Goal: Communication & Community: Answer question/provide support

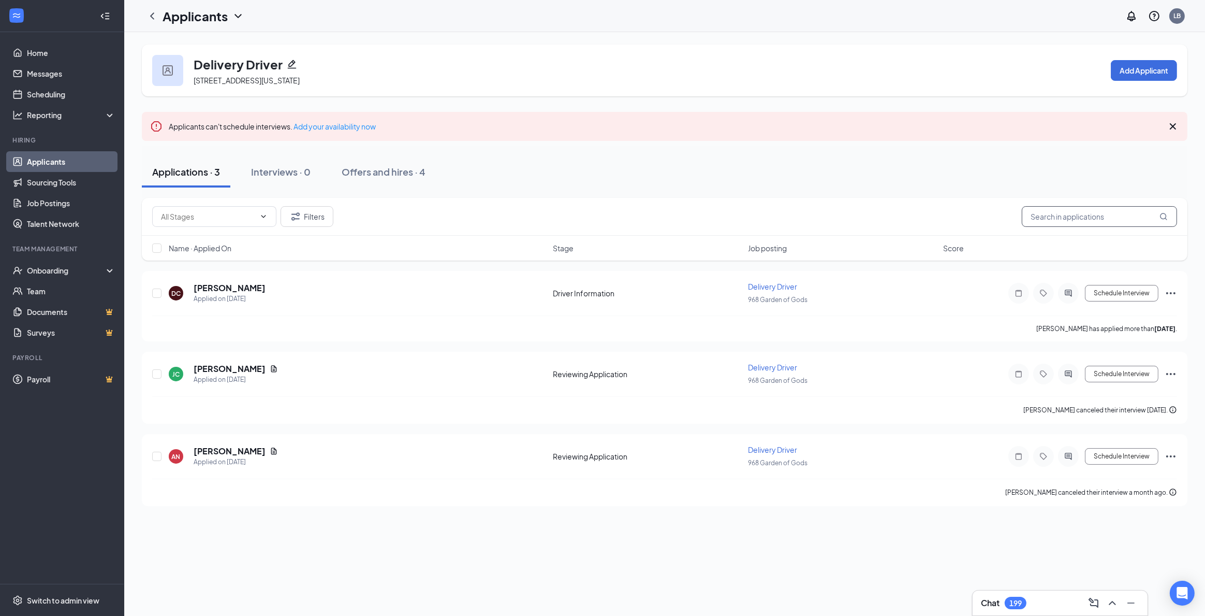
click at [1129, 217] on input "text" at bounding box center [1099, 216] width 155 height 21
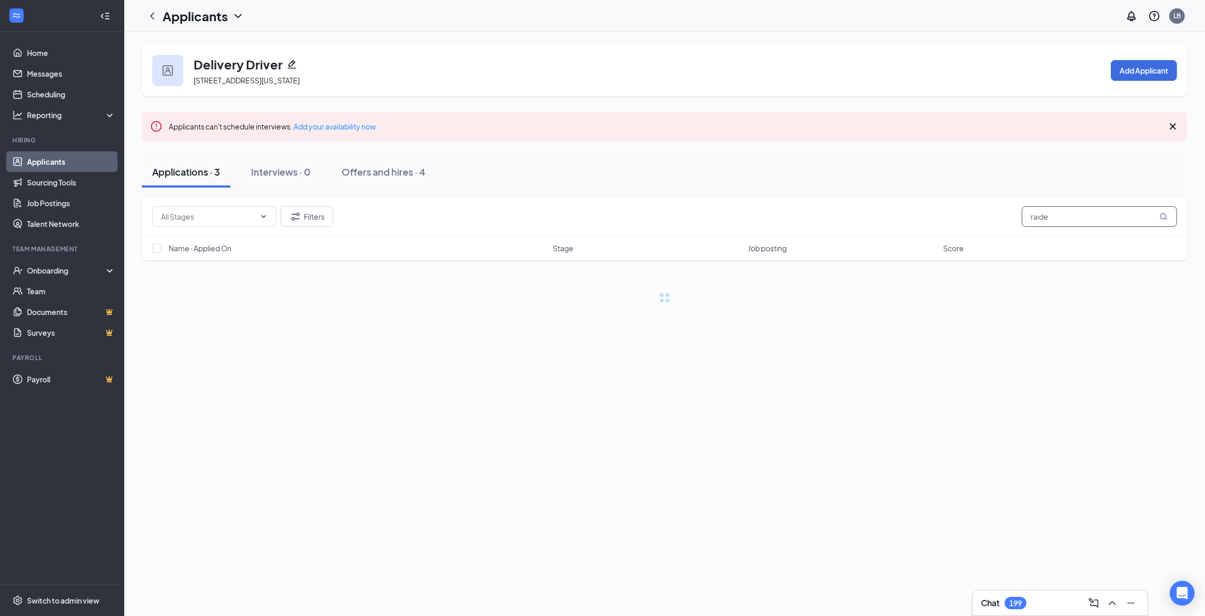
type input "raiden"
drag, startPoint x: 1064, startPoint y: 213, endPoint x: 730, endPoint y: 191, distance: 335.2
click at [740, 192] on div "Delivery Driver [STREET_ADDRESS][US_STATE] Add Applicant Applicants can't sched…" at bounding box center [665, 239] width 1046 height 389
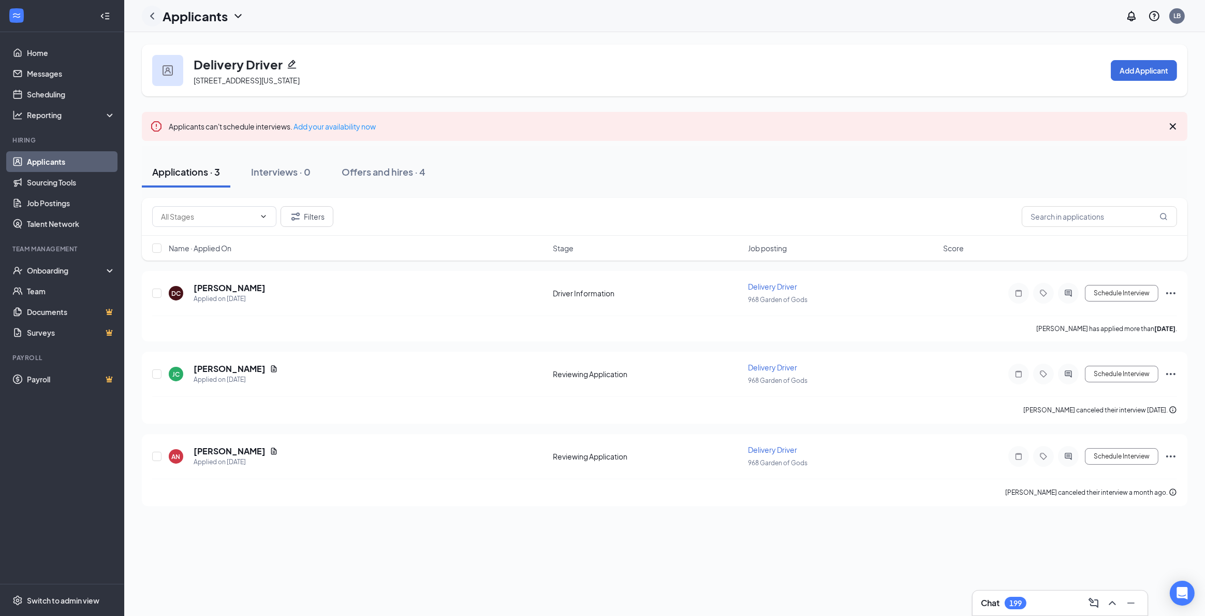
click at [155, 6] on div at bounding box center [152, 16] width 21 height 21
click at [152, 16] on icon "ChevronLeft" at bounding box center [152, 16] width 12 height 12
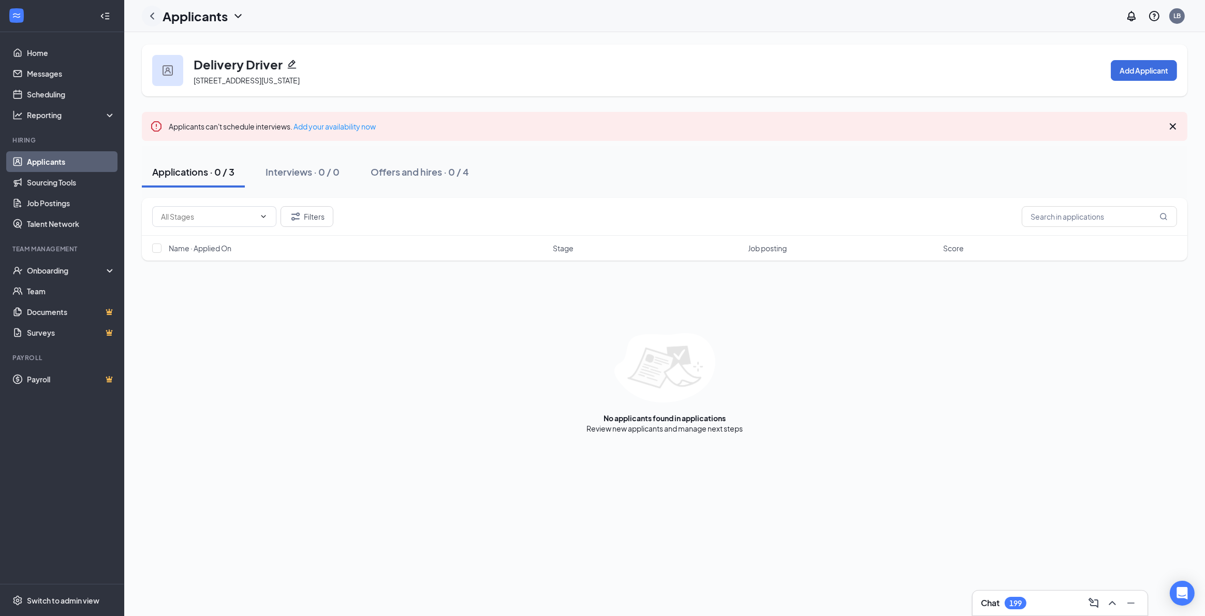
click at [150, 18] on icon "ChevronLeft" at bounding box center [152, 16] width 12 height 12
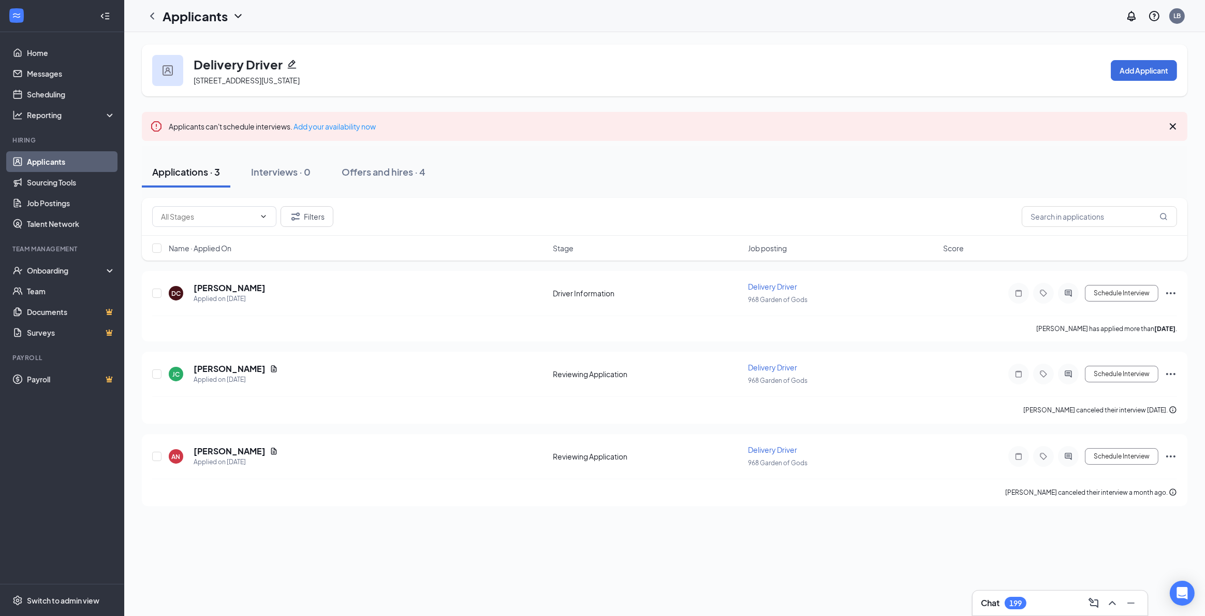
click at [1176, 128] on icon "Cross" at bounding box center [1173, 126] width 12 height 12
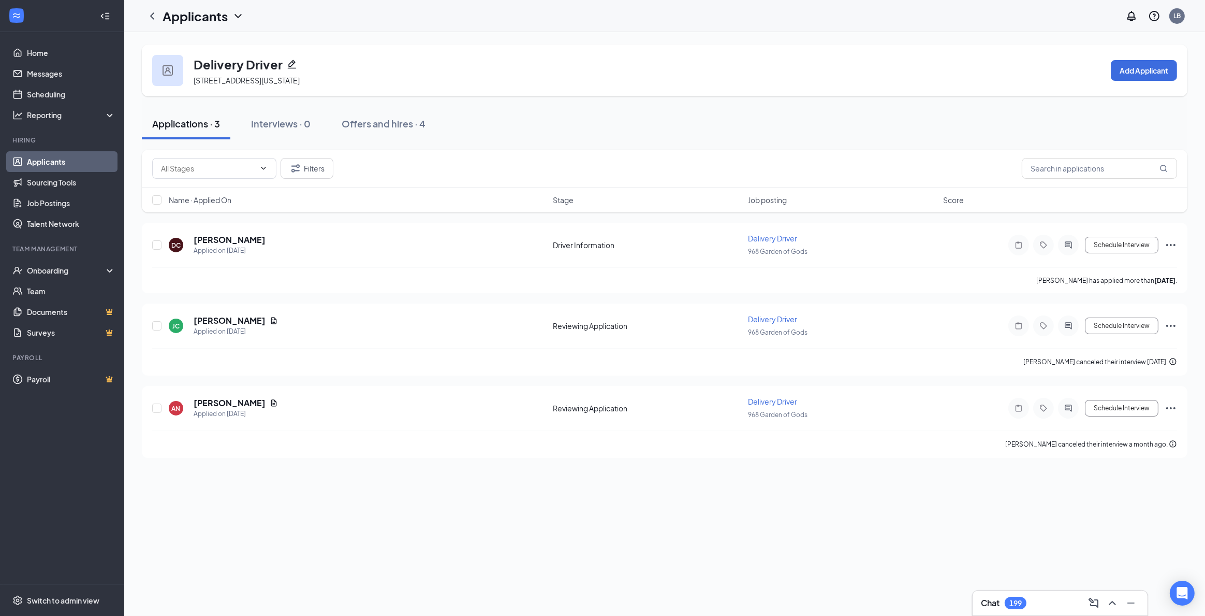
click at [56, 154] on link "Applicants" at bounding box center [71, 161] width 89 height 21
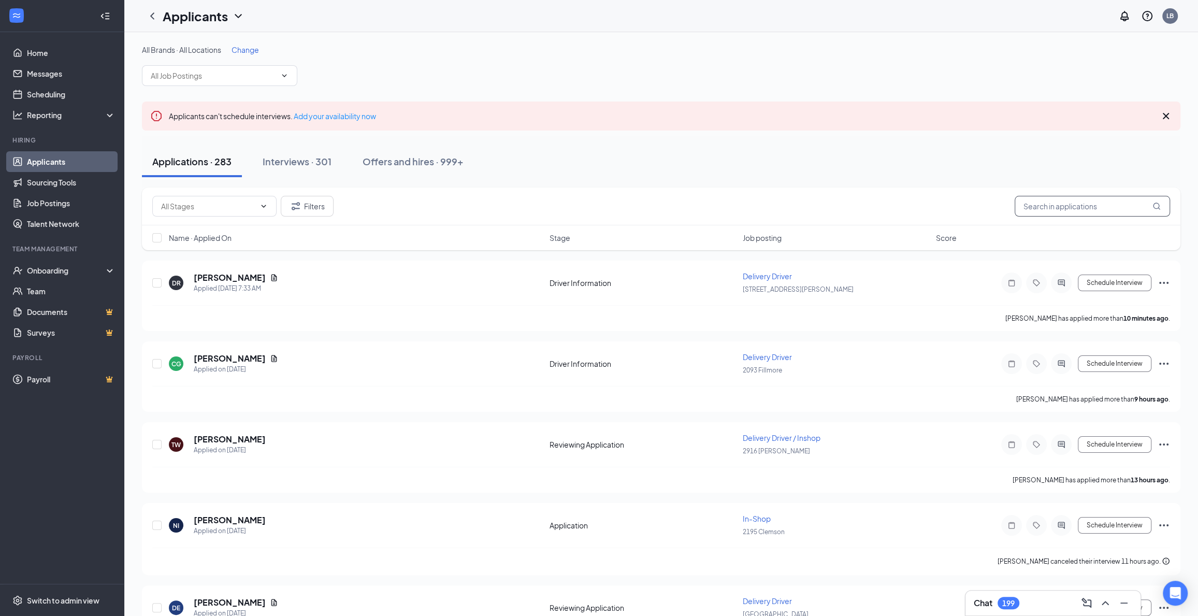
click at [1085, 208] on input "text" at bounding box center [1091, 206] width 155 height 21
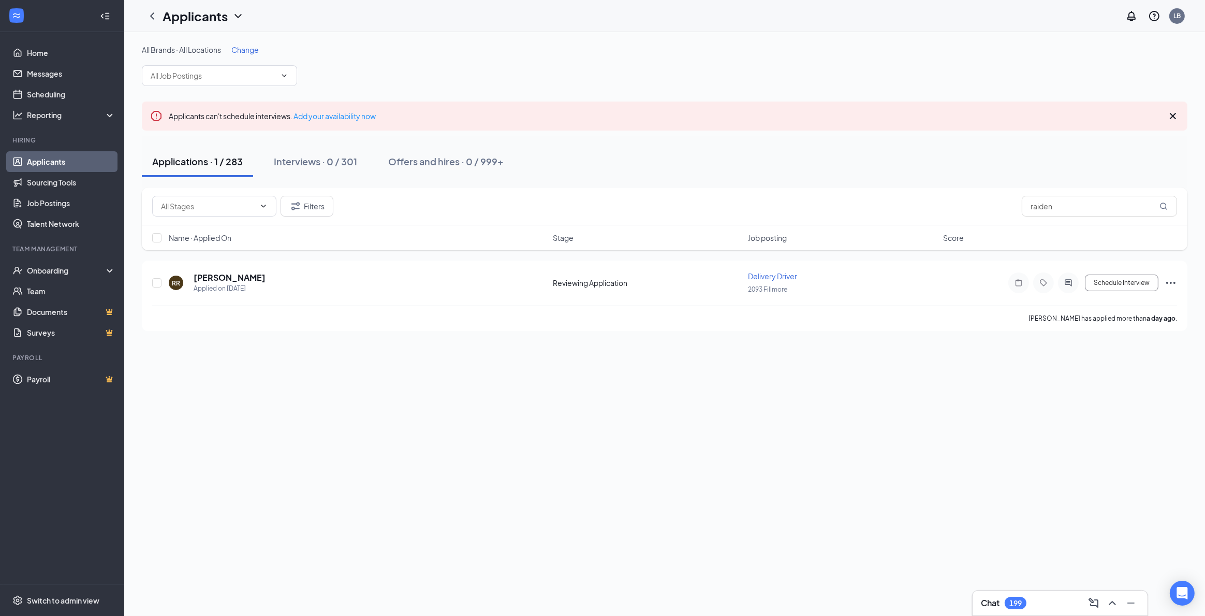
click at [672, 367] on div "All Brands · All Locations Change Applicants can't schedule interviews. Add you…" at bounding box center [664, 324] width 1081 height 584
click at [1065, 280] on icon "ActiveChat" at bounding box center [1068, 283] width 12 height 8
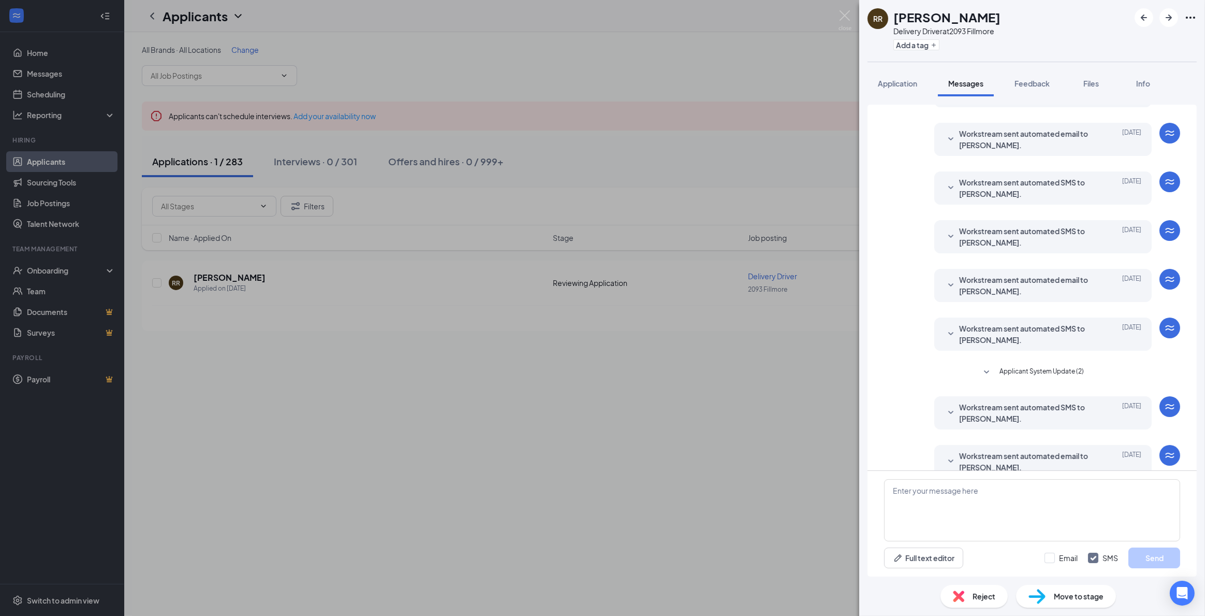
scroll to position [86, 0]
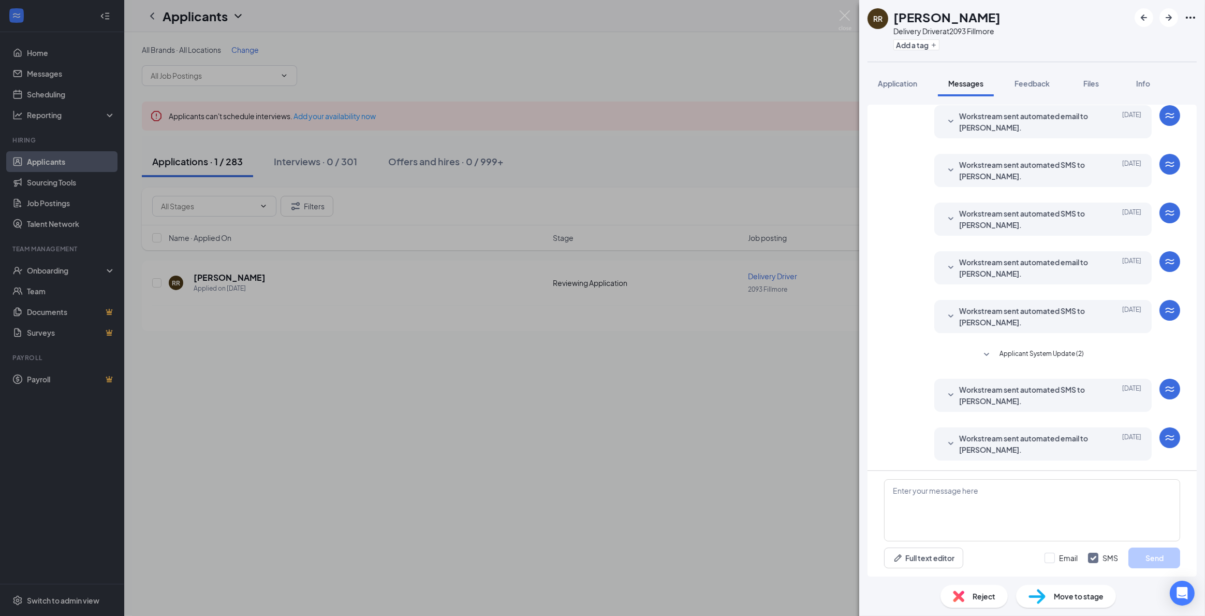
click at [1024, 442] on span "Workstream sent automated email to [PERSON_NAME]." at bounding box center [1027, 443] width 136 height 23
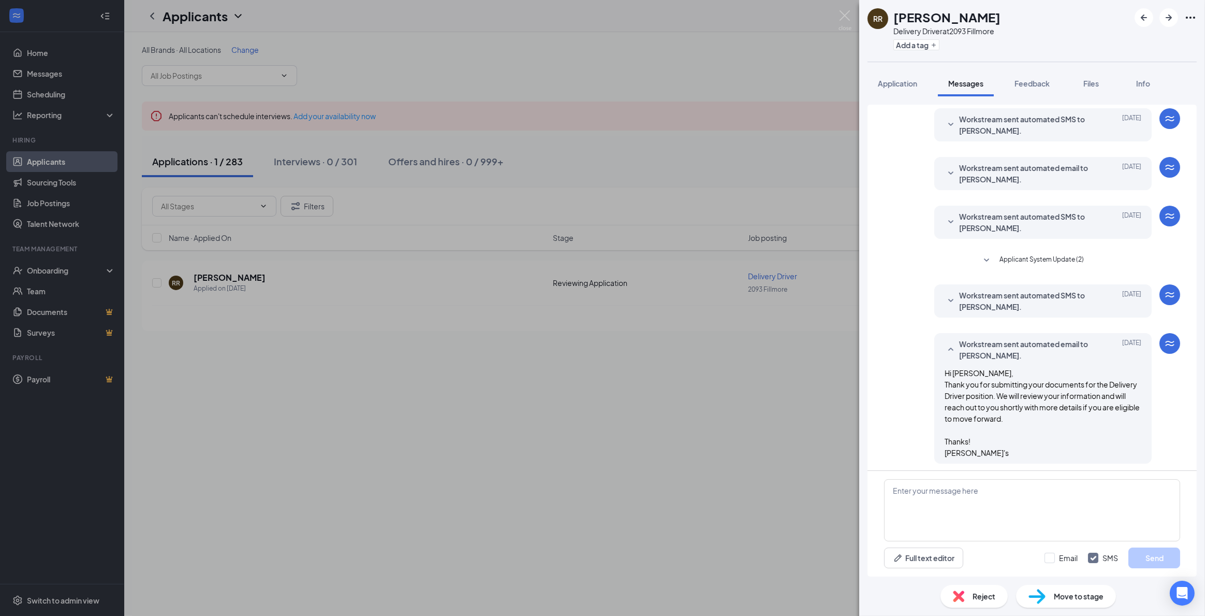
scroll to position [184, 0]
click at [900, 91] on button "Application" at bounding box center [898, 83] width 60 height 26
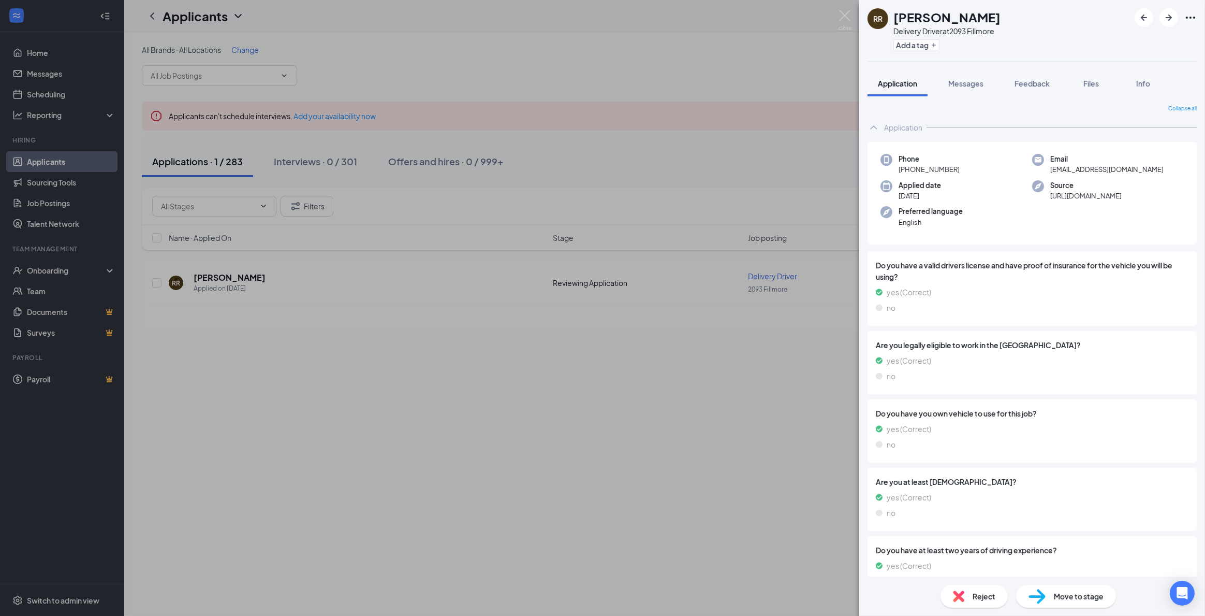
scroll to position [240, 0]
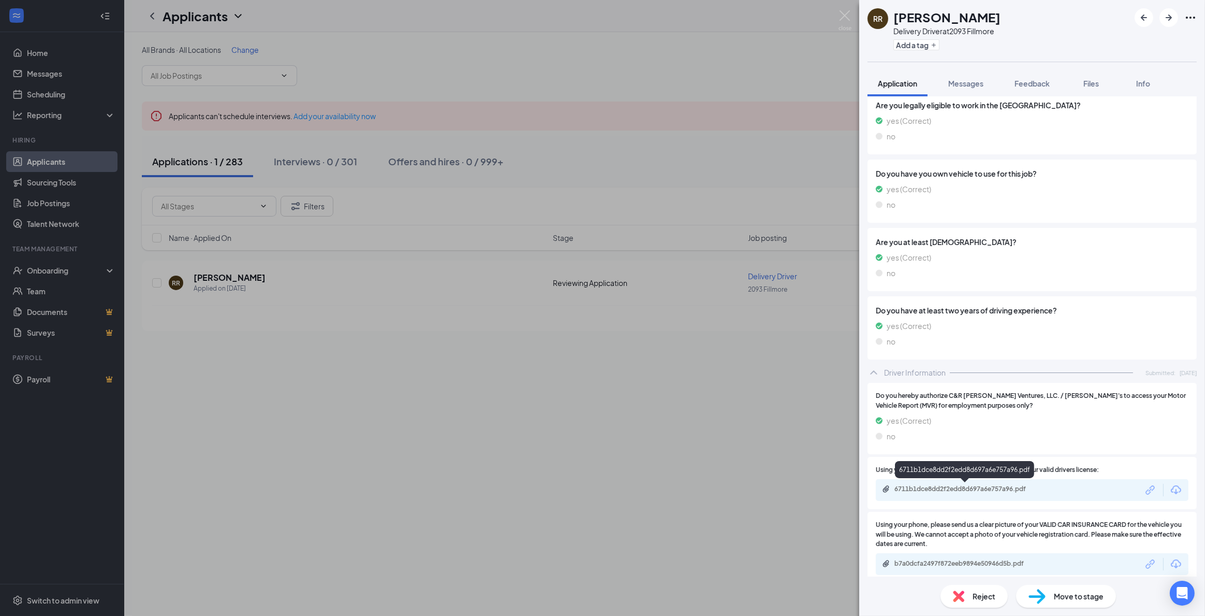
click at [1002, 490] on div "6711b1dce8dd2f2edd8d697a6e757a96.pdf" at bounding box center [967, 489] width 145 height 8
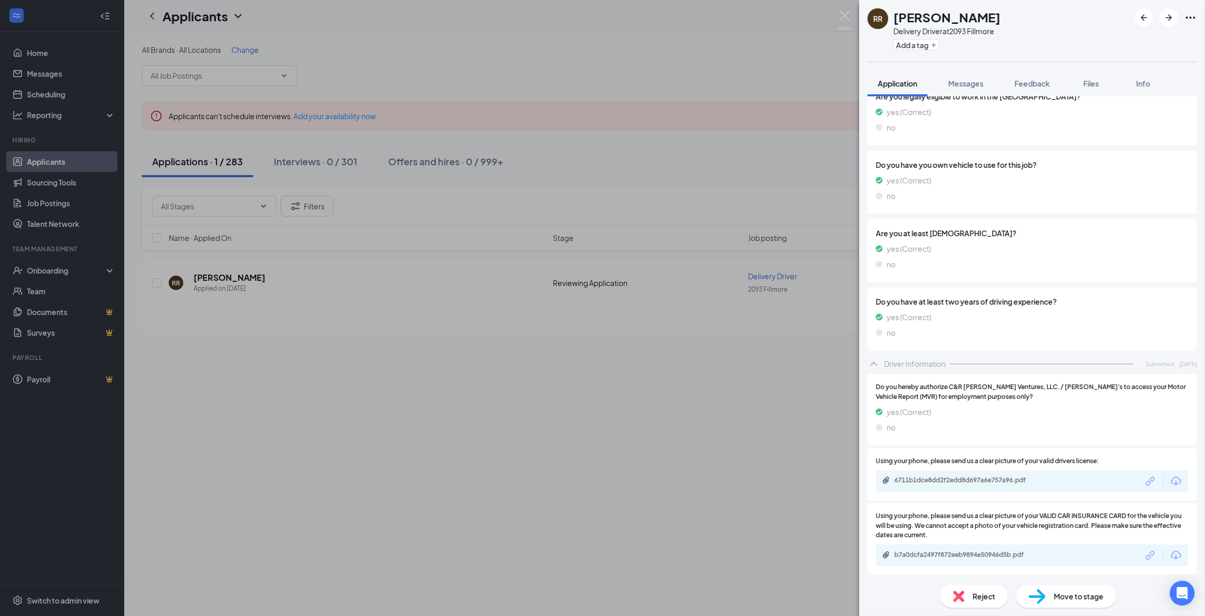
scroll to position [244, 0]
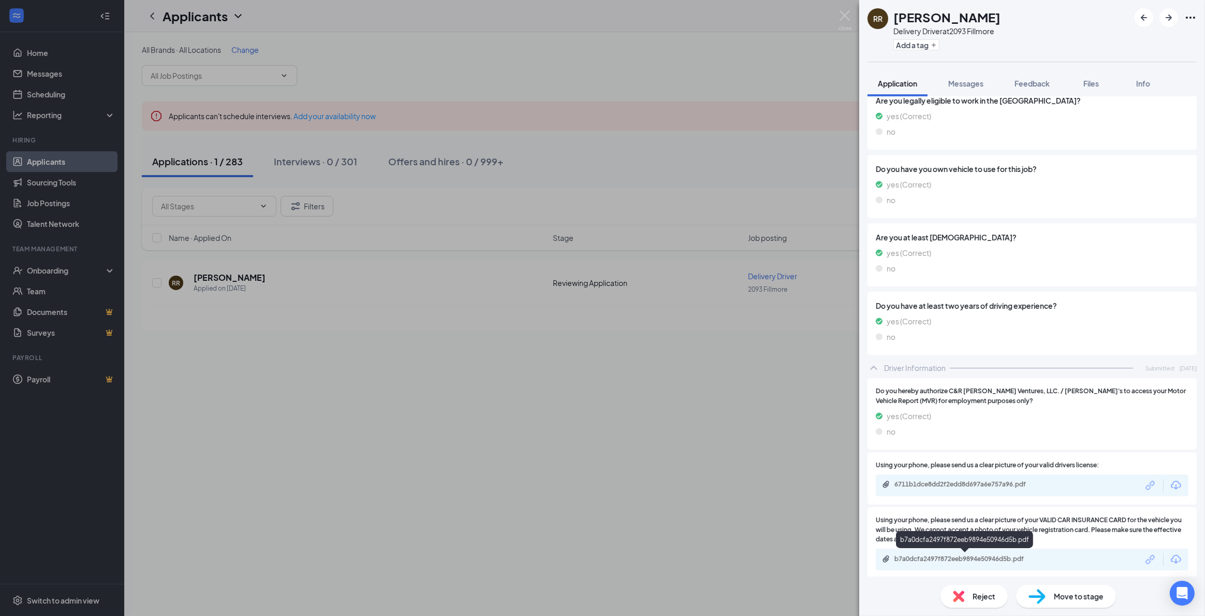
click at [986, 561] on div "b7a0dcfa2497f872eeb9894e50946d5b.pdf" at bounding box center [967, 559] width 145 height 8
click at [754, 57] on div "RR [PERSON_NAME] Delivery Driver at 2093 Fillmore Add a tag Application Message…" at bounding box center [602, 308] width 1205 height 616
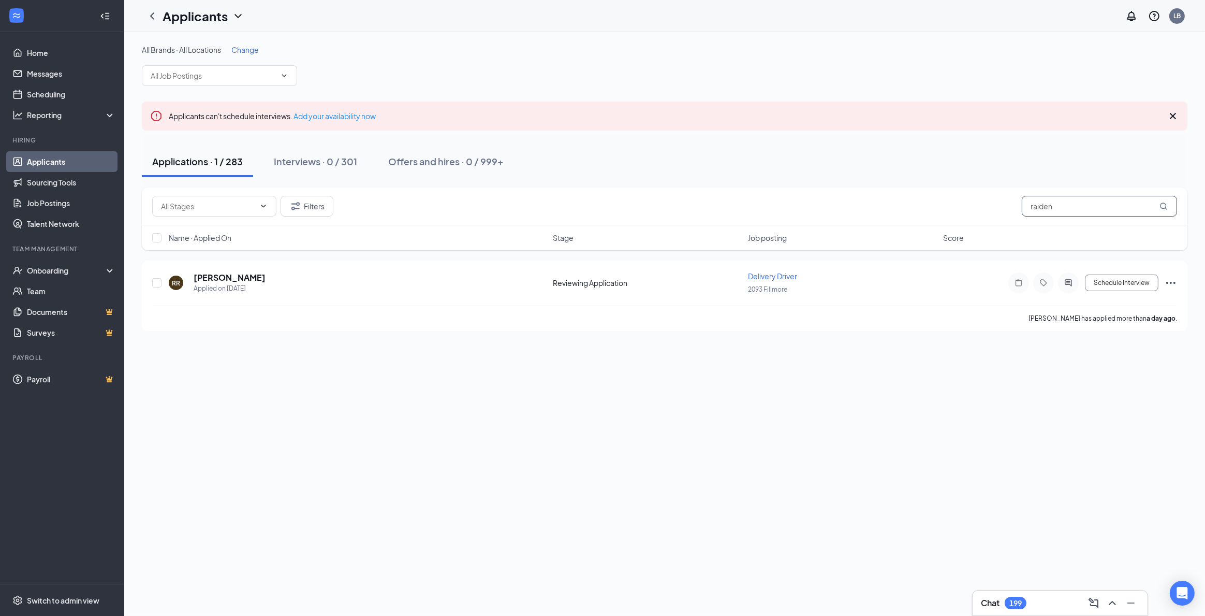
drag, startPoint x: 1097, startPoint y: 211, endPoint x: 982, endPoint y: 197, distance: 115.9
click at [1004, 202] on div "Filters raiden" at bounding box center [664, 206] width 1025 height 21
type input "[PERSON_NAME]"
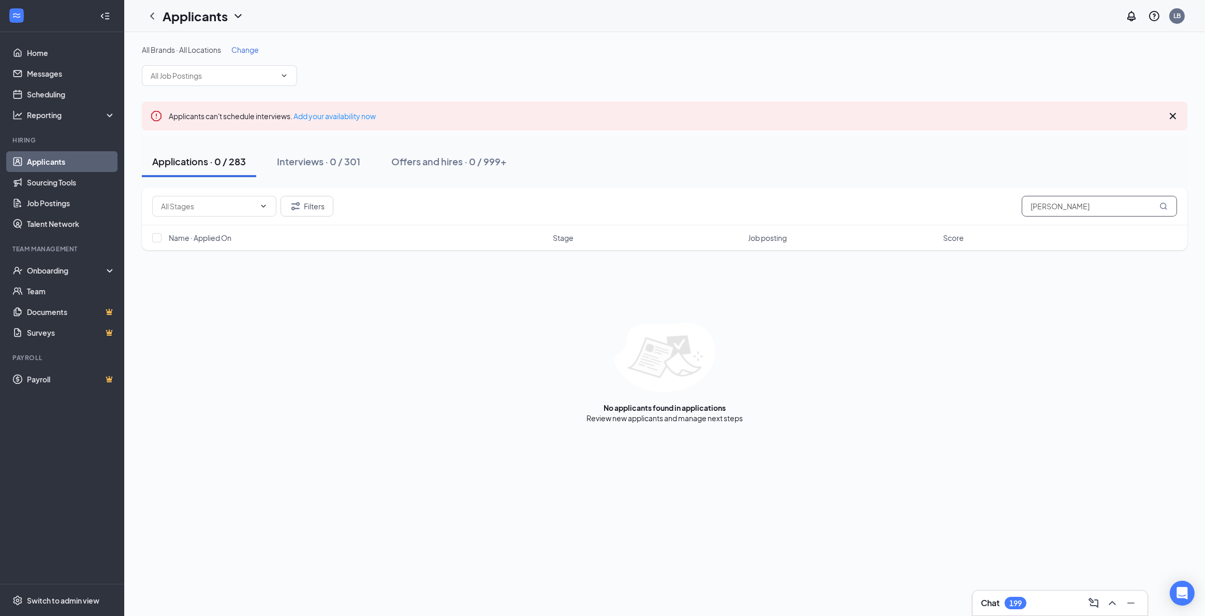
drag, startPoint x: 1092, startPoint y: 208, endPoint x: 671, endPoint y: 127, distance: 429.1
click at [763, 149] on div "All Brands · All Locations Change Applicants can't schedule interviews. Add you…" at bounding box center [665, 234] width 1046 height 378
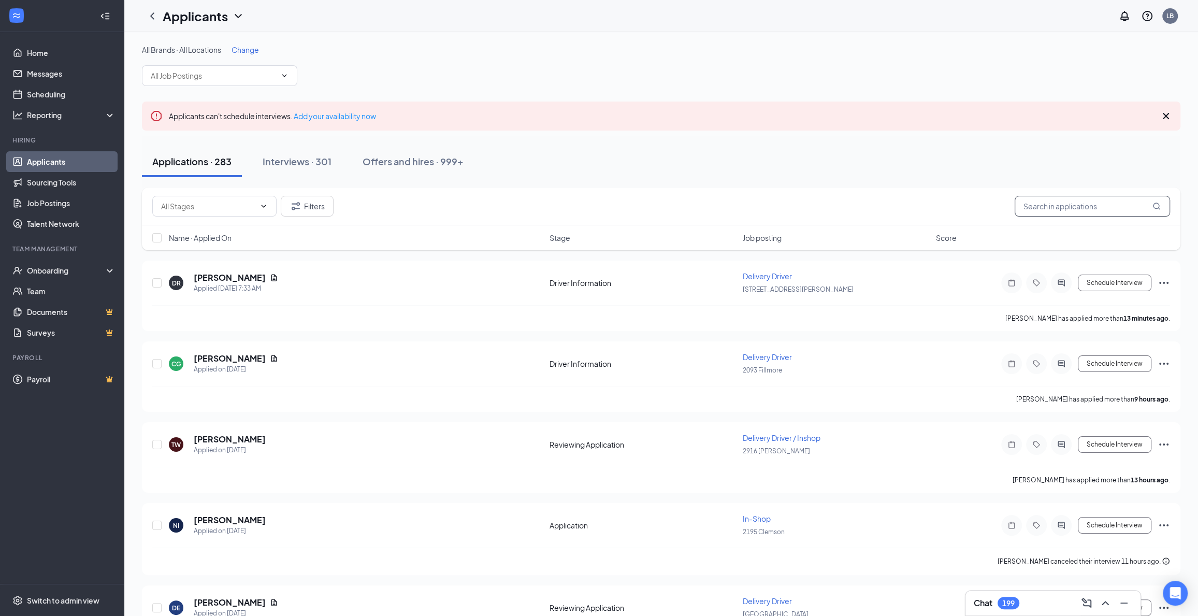
click at [1117, 207] on input "text" at bounding box center [1091, 206] width 155 height 21
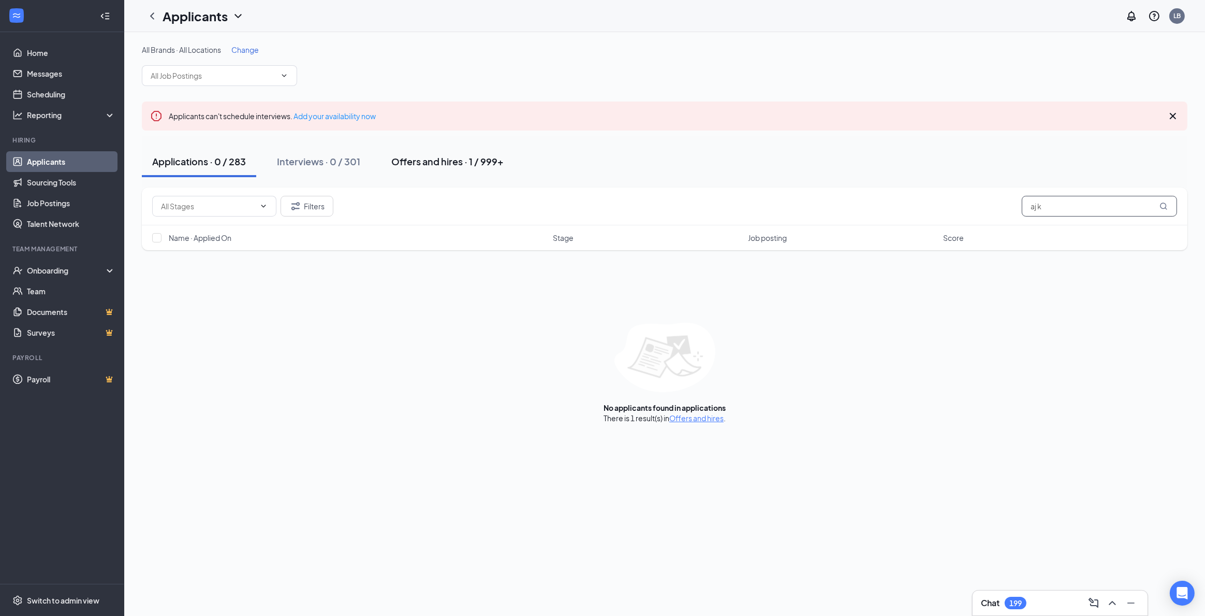
type input "aj k"
click at [436, 155] on div "Offers and hires · 1 / 999+" at bounding box center [447, 161] width 112 height 13
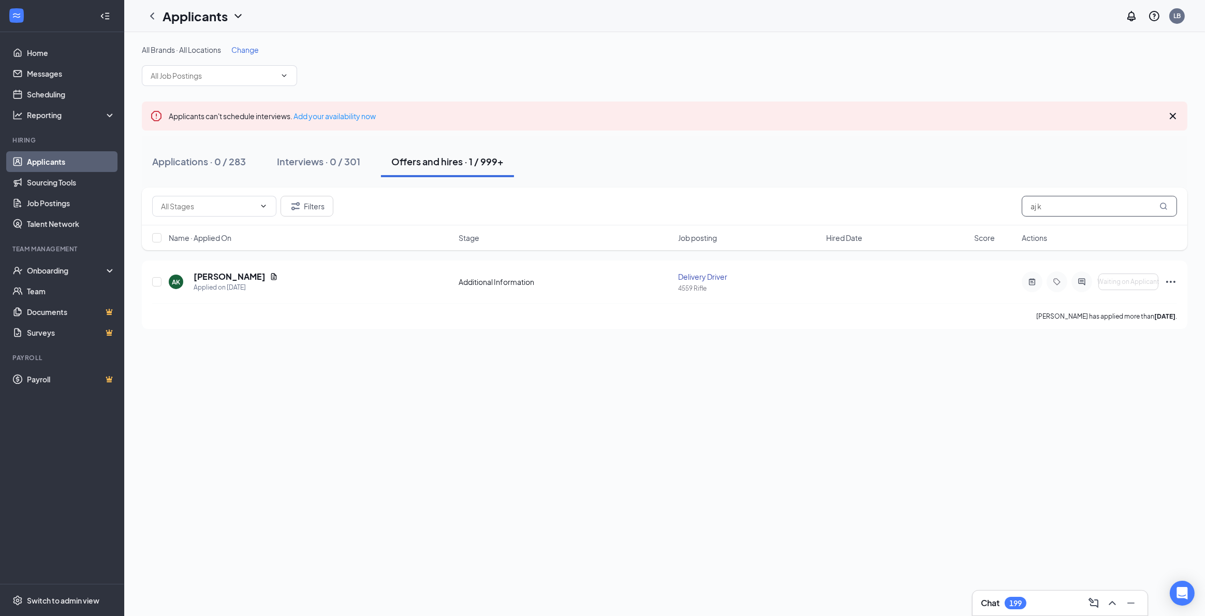
drag, startPoint x: 1070, startPoint y: 207, endPoint x: 677, endPoint y: 153, distance: 397.2
click at [684, 154] on div "All Brands · All Locations Change Applicants can't schedule interviews. Add you…" at bounding box center [665, 187] width 1046 height 284
type input "kirkl"
click at [1082, 284] on icon "ActiveChat" at bounding box center [1082, 282] width 12 height 8
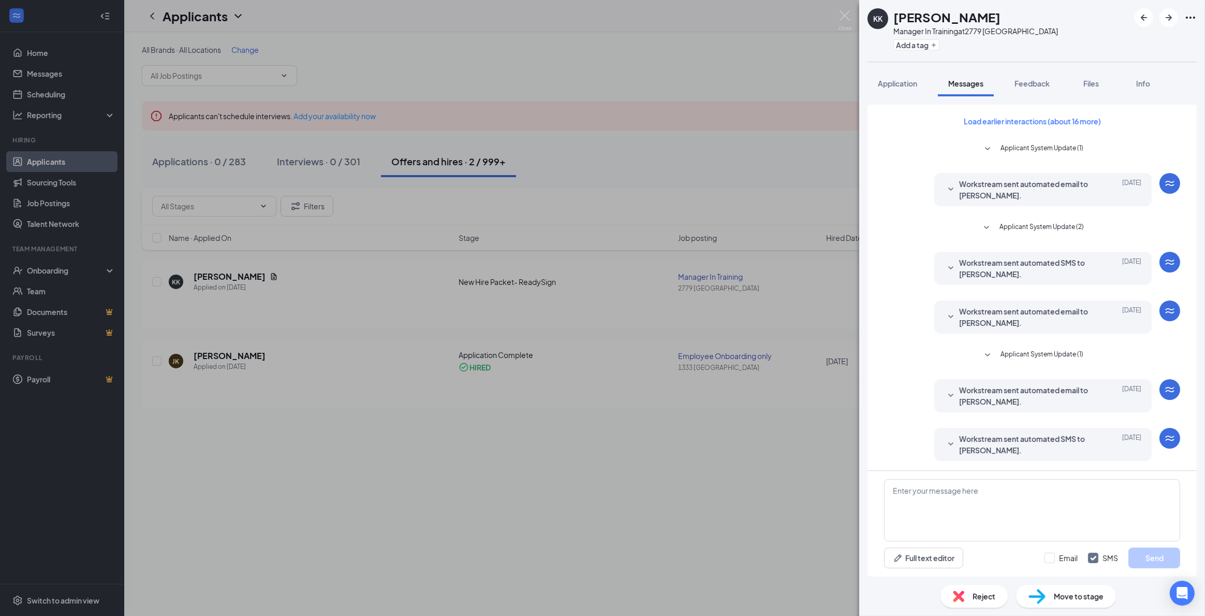
scroll to position [31, 0]
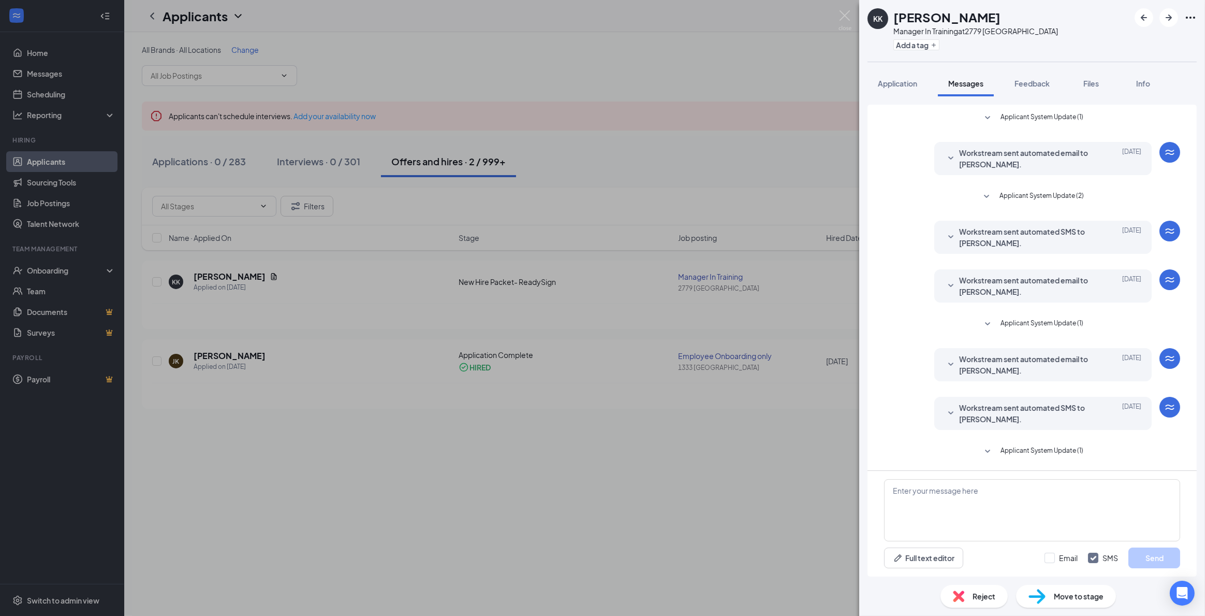
click at [1030, 413] on span "Workstream sent automated SMS to [PERSON_NAME]." at bounding box center [1027, 413] width 136 height 23
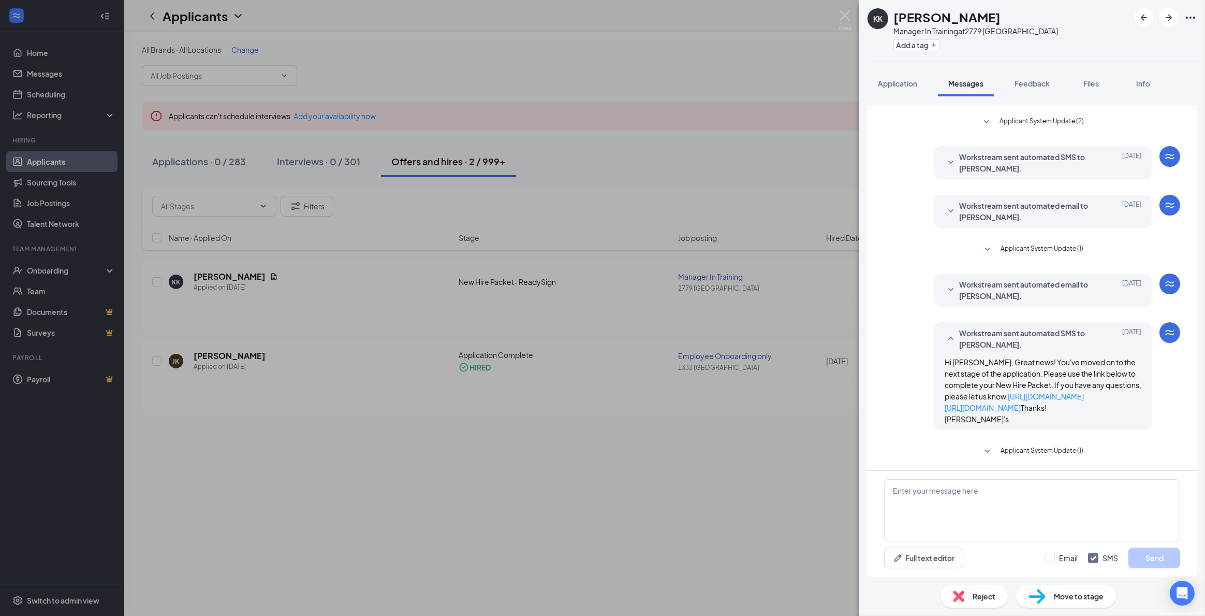
scroll to position [150, 0]
click at [997, 492] on textarea at bounding box center [1032, 510] width 296 height 62
click at [963, 521] on textarea at bounding box center [1032, 510] width 296 height 62
click at [1087, 496] on textarea "Hi [PERSON_NAME], this is [PERSON_NAME] with [PERSON_NAME]'s!" at bounding box center [1032, 510] width 296 height 62
paste textarea "Just a friendly reminder— to move forward with the hiring process, please compl…"
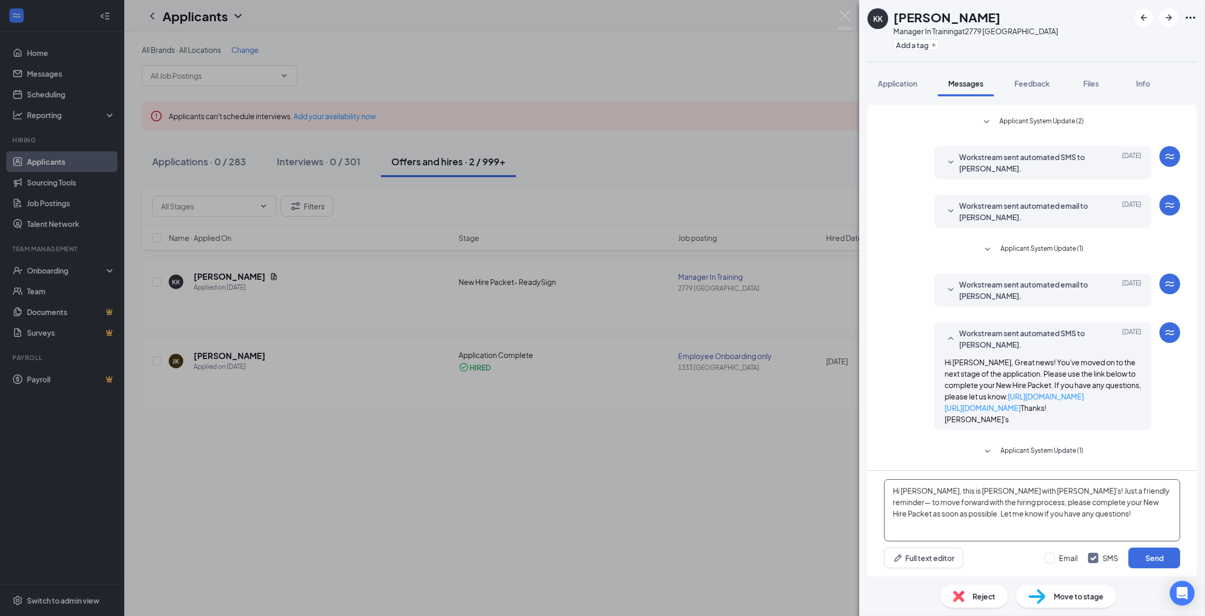
click at [1104, 510] on textarea "Hi [PERSON_NAME], this is [PERSON_NAME] with [PERSON_NAME]'s! Just a friendly r…" at bounding box center [1032, 510] width 296 height 62
click at [926, 516] on textarea "Hi [PERSON_NAME], this is [PERSON_NAME] with [PERSON_NAME]'s! Just a friendly r…" at bounding box center [1032, 510] width 296 height 62
click at [1106, 514] on textarea "Hi [PERSON_NAME], this is [PERSON_NAME] with [PERSON_NAME]'s! Just a friendly r…" at bounding box center [1032, 510] width 296 height 62
drag, startPoint x: 1004, startPoint y: 383, endPoint x: 938, endPoint y: 372, distance: 66.6
click at [945, 372] on div "Hi [PERSON_NAME], Great news! You've moved on to the next stage of the applicat…" at bounding box center [1043, 390] width 197 height 68
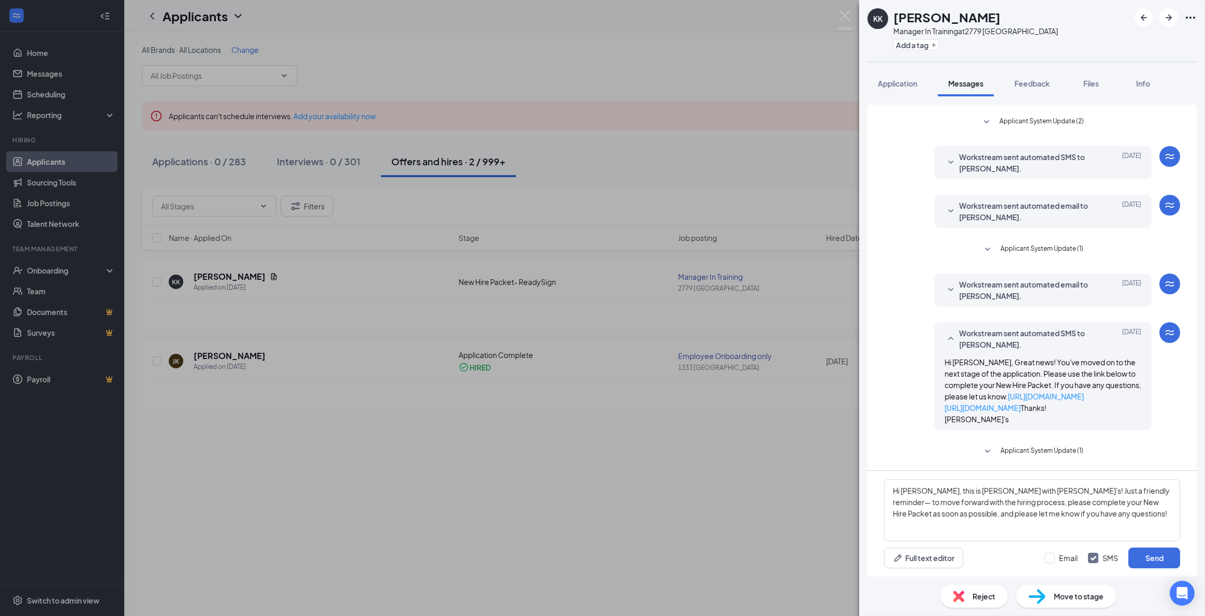
copy link "[URL][DOMAIN_NAME]"
click at [909, 530] on textarea "Hi [PERSON_NAME], this is [PERSON_NAME] with [PERSON_NAME]'s! Just a friendly r…" at bounding box center [1032, 510] width 296 height 62
paste textarea "[URL][DOMAIN_NAME]"
click at [1121, 506] on textarea "Hi [PERSON_NAME], this is [PERSON_NAME] with [PERSON_NAME]'s! Just a friendly r…" at bounding box center [1032, 510] width 296 height 62
type textarea "Hi [PERSON_NAME], this is [PERSON_NAME] with [PERSON_NAME]'s! Just a friendly r…"
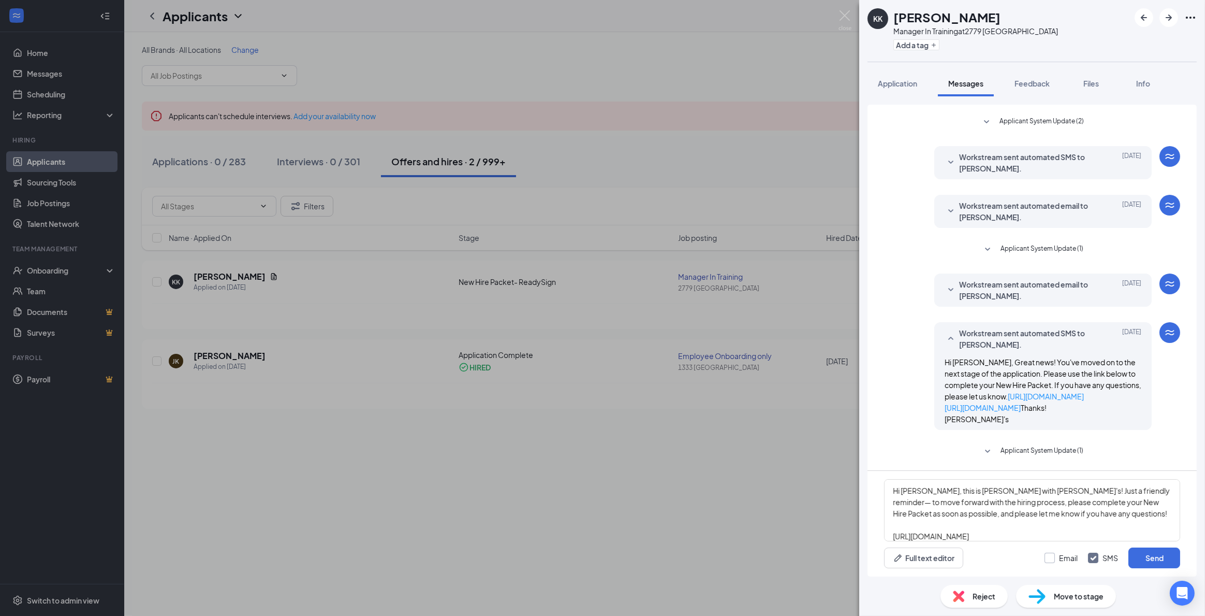
click at [1052, 558] on input "Email" at bounding box center [1061, 557] width 33 height 10
checkbox input "true"
click at [1118, 505] on textarea "Hi [PERSON_NAME], this is [PERSON_NAME] with [PERSON_NAME]'s! Just a friendly r…" at bounding box center [1032, 510] width 296 height 62
drag, startPoint x: 975, startPoint y: 506, endPoint x: 931, endPoint y: 512, distance: 44.4
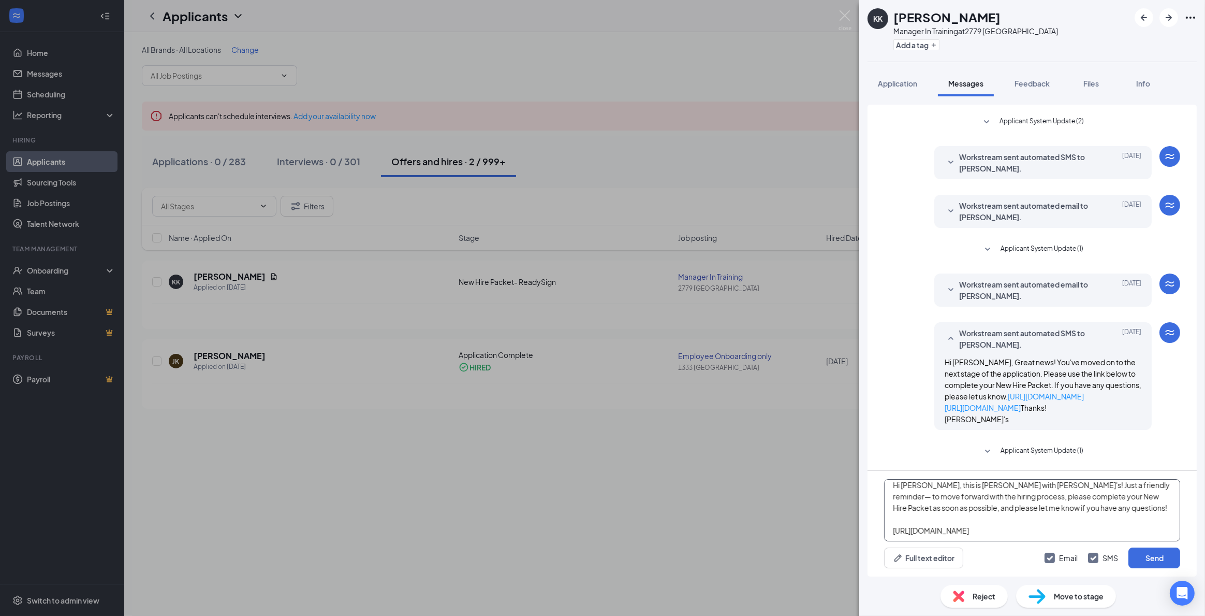
click at [931, 512] on textarea "Hi [PERSON_NAME], this is [PERSON_NAME] with [PERSON_NAME]'s! Just a friendly r…" at bounding box center [1032, 510] width 296 height 62
click at [1135, 513] on textarea "Hi [PERSON_NAME], this is [PERSON_NAME] with [PERSON_NAME]'s! Just a friendly r…" at bounding box center [1032, 510] width 296 height 62
type textarea "Hi [PERSON_NAME], this is [PERSON_NAME] with [PERSON_NAME]'s! Just a friendly r…"
click at [1160, 553] on button "Send" at bounding box center [1155, 557] width 52 height 21
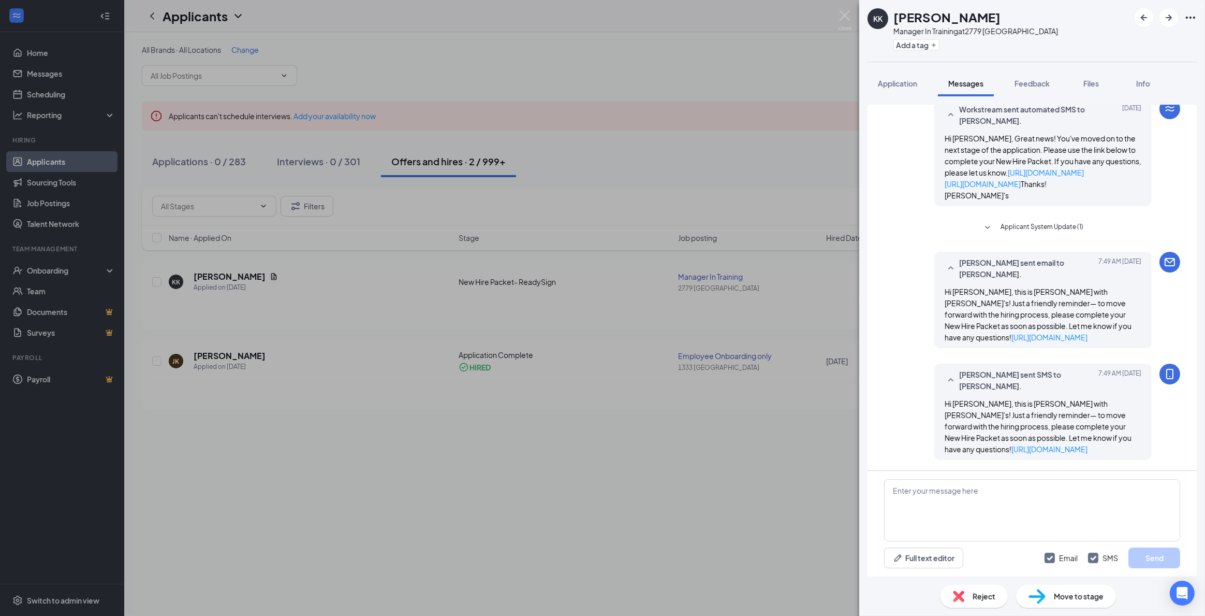
scroll to position [420, 0]
click at [808, 106] on div "KK [PERSON_NAME] Manager In Training at 2779 Durango Add a tag Application Mess…" at bounding box center [602, 308] width 1205 height 616
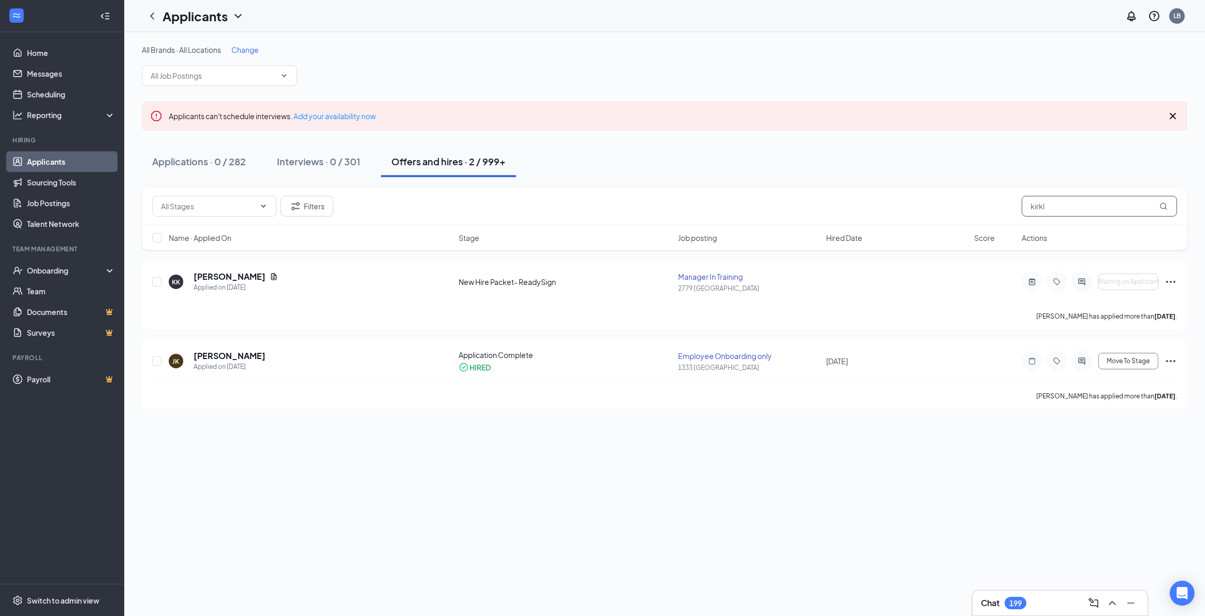
drag, startPoint x: 1077, startPoint y: 207, endPoint x: 894, endPoint y: 180, distance: 184.7
click at [899, 182] on div "All Brands · All Locations Change Applicants can't schedule interviews. Add you…" at bounding box center [665, 227] width 1046 height 364
type input "raiden"
